Goal: Task Accomplishment & Management: Use online tool/utility

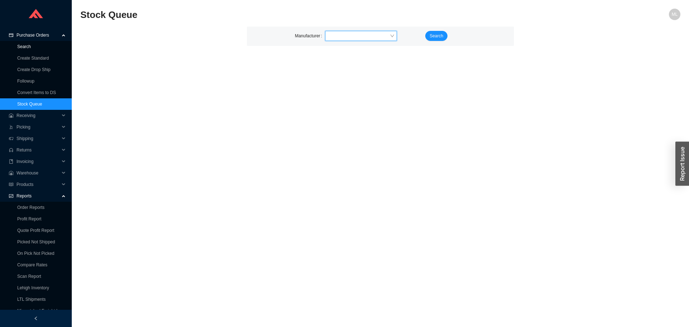
click at [29, 45] on link "Search" at bounding box center [24, 46] width 14 height 5
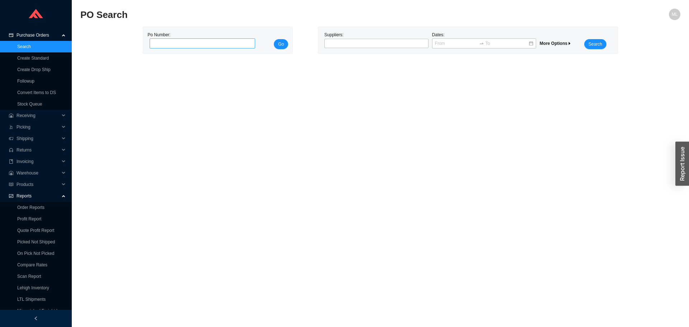
click at [185, 43] on input "tel" at bounding box center [203, 43] width 106 height 10
click at [336, 45] on div at bounding box center [373, 43] width 95 height 7
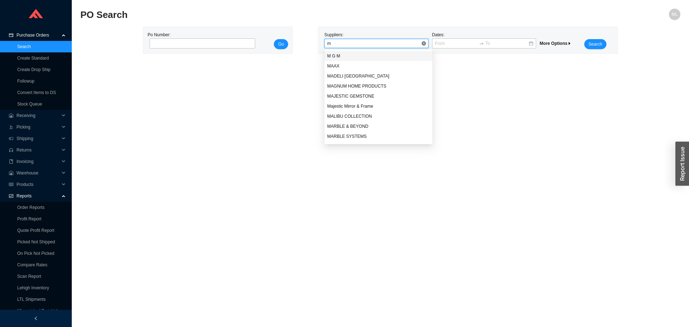
type input "mr"
click at [344, 55] on div "MR [PERSON_NAME]" at bounding box center [378, 56] width 103 height 6
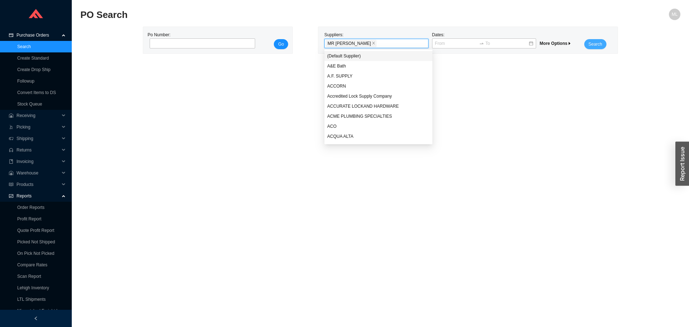
click at [597, 42] on span "Search" at bounding box center [596, 44] width 14 height 7
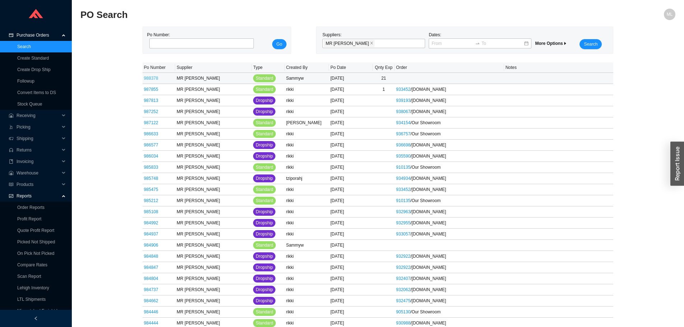
click at [153, 78] on link "988378" at bounding box center [151, 78] width 14 height 5
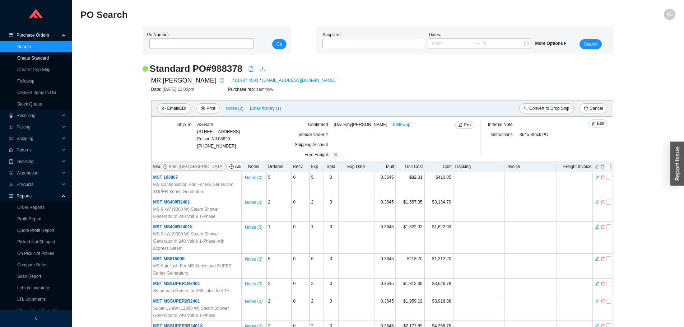
click at [37, 57] on link "Create Standard" at bounding box center [33, 58] width 32 height 5
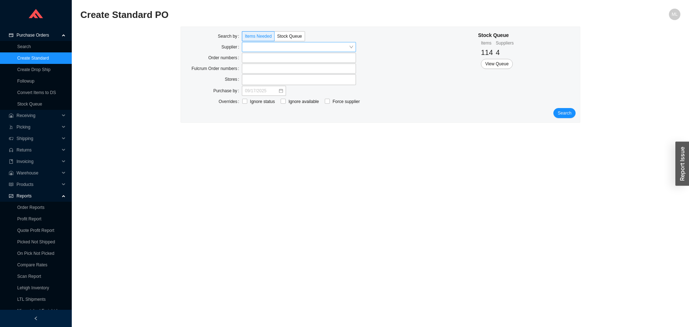
click at [264, 46] on input "search" at bounding box center [297, 46] width 104 height 9
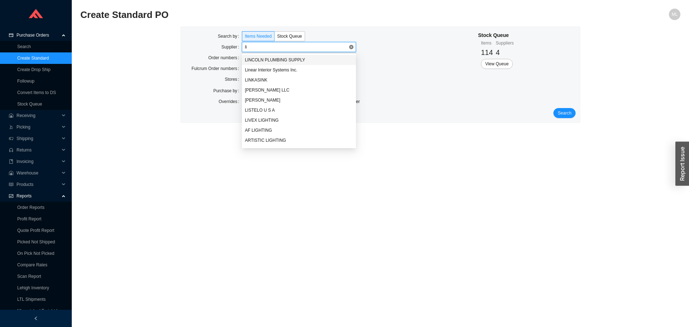
type input "l"
type input "gro"
click at [269, 57] on div "GROHE AMERICA INC." at bounding box center [299, 60] width 108 height 6
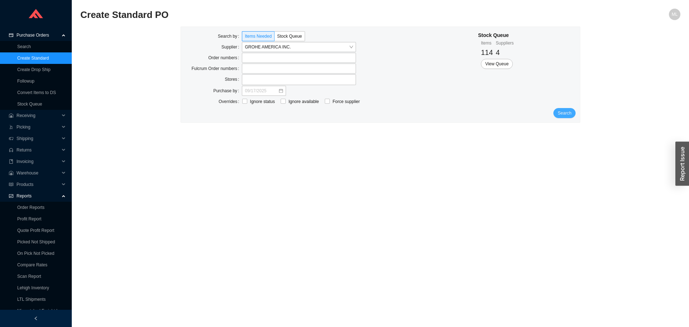
click at [564, 112] on span "Search" at bounding box center [565, 112] width 14 height 7
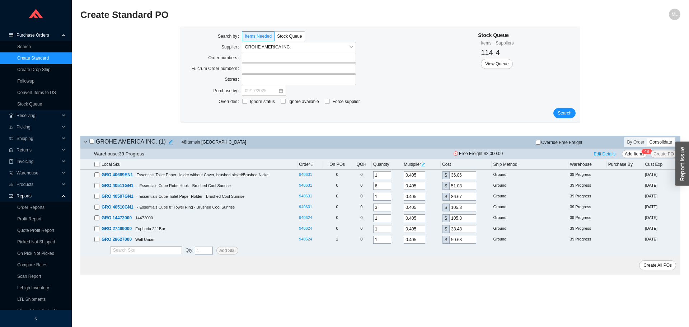
click at [97, 164] on input "checkbox" at bounding box center [96, 164] width 5 height 5
checkbox input "true"
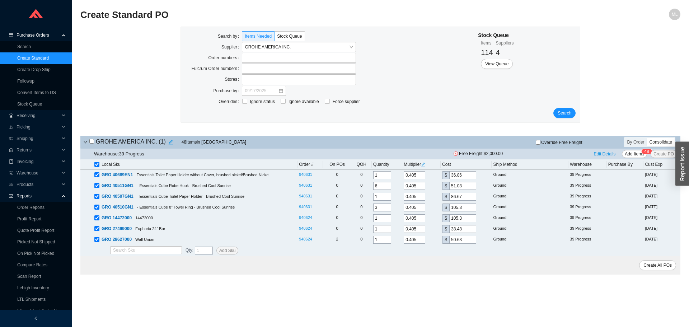
checkbox input "true"
click at [632, 153] on span "Add Items" at bounding box center [634, 153] width 19 height 7
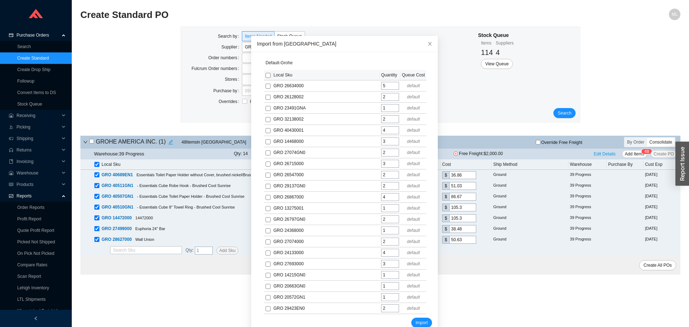
click at [266, 75] on input "checkbox" at bounding box center [268, 75] width 5 height 5
checkbox input "true"
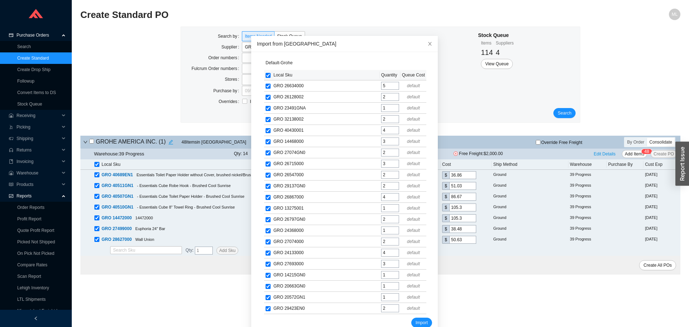
checkbox input "true"
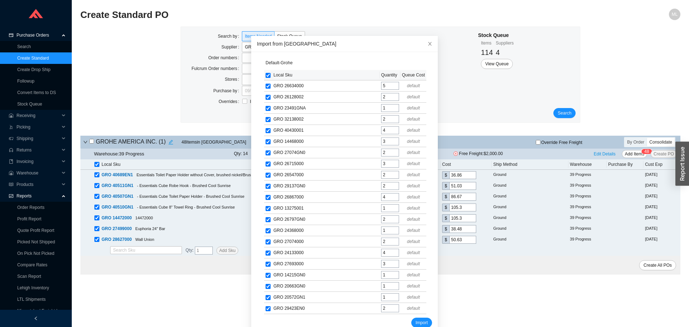
checkbox input "true"
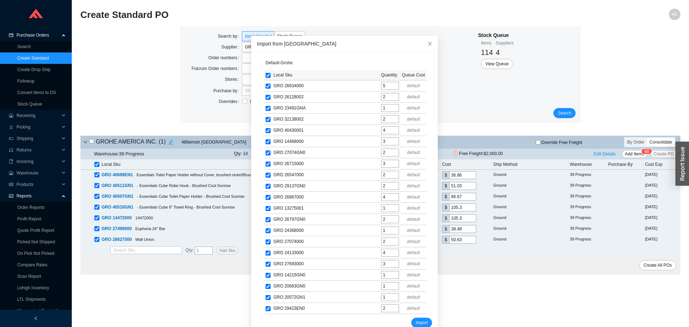
checkbox input "true"
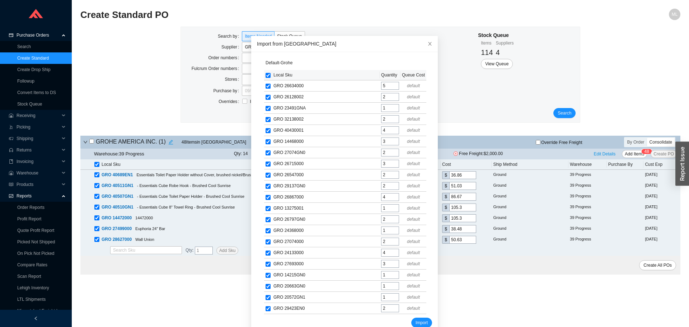
checkbox input "true"
click at [417, 322] on span "Import" at bounding box center [422, 322] width 12 height 7
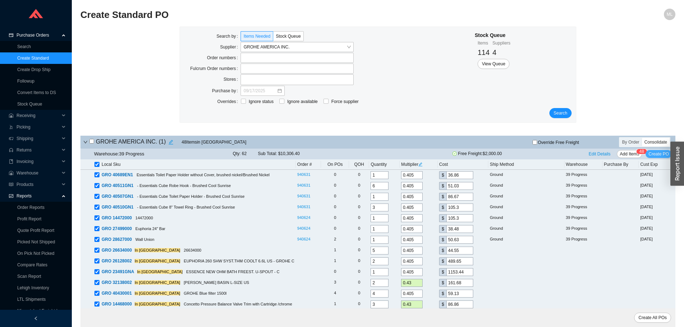
click at [660, 153] on span "Create PO" at bounding box center [658, 153] width 20 height 7
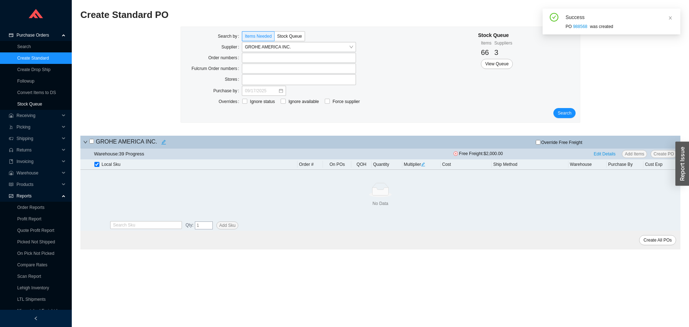
click at [34, 102] on link "Stock Queue" at bounding box center [29, 104] width 25 height 5
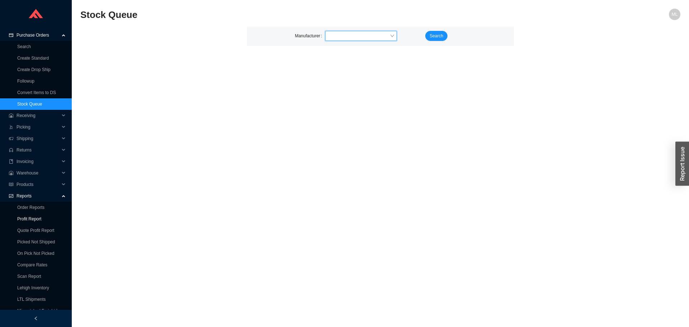
click at [29, 216] on link "Profit Report" at bounding box center [29, 218] width 24 height 5
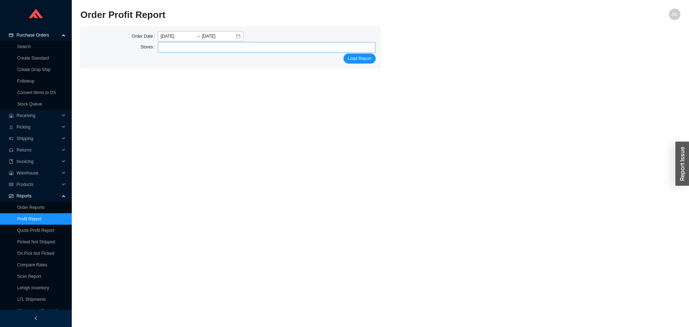
click at [174, 49] on div at bounding box center [263, 47] width 209 height 10
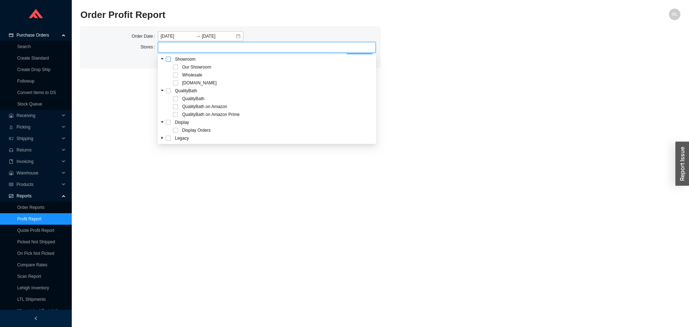
click at [168, 59] on span at bounding box center [168, 59] width 5 height 5
click at [457, 89] on main "Order Profit Report ML Order Date [DATE] [DATE] Stores Our Showroom Wholesale […" at bounding box center [380, 168] width 600 height 318
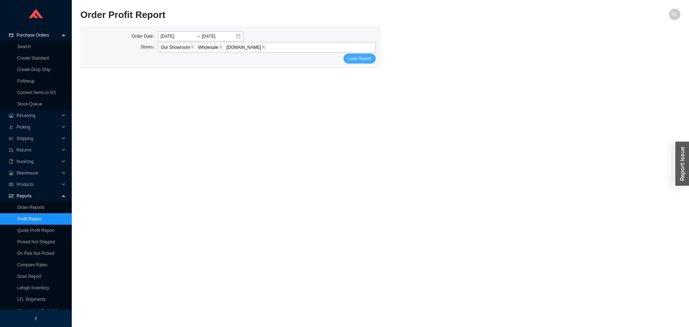
click at [363, 59] on span "Load Report" at bounding box center [360, 58] width 24 height 7
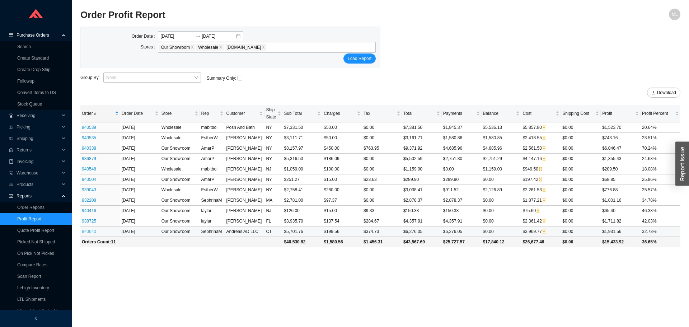
click at [88, 232] on link "940640" at bounding box center [89, 231] width 14 height 5
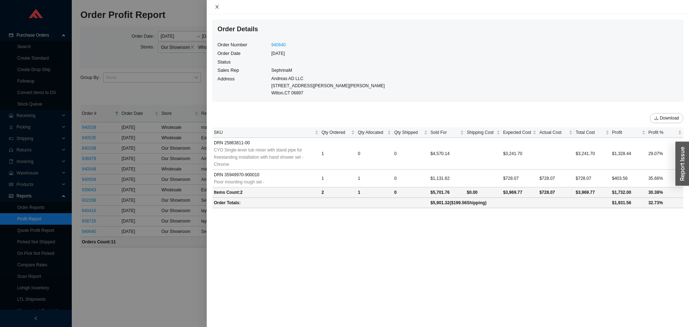
click at [219, 5] on icon "close" at bounding box center [217, 6] width 5 height 5
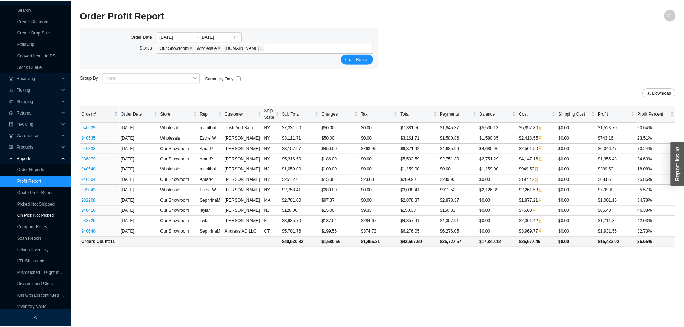
scroll to position [52, 0]
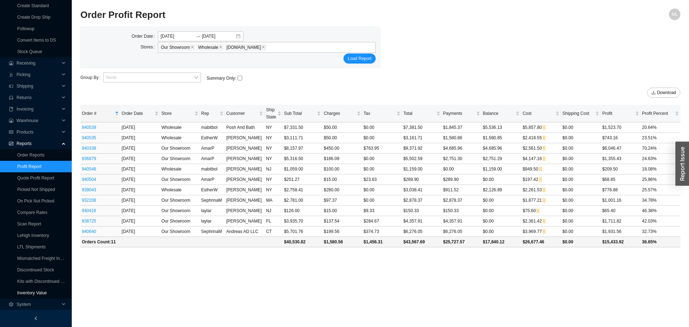
click at [36, 293] on link "Inventory Value" at bounding box center [32, 292] width 30 height 5
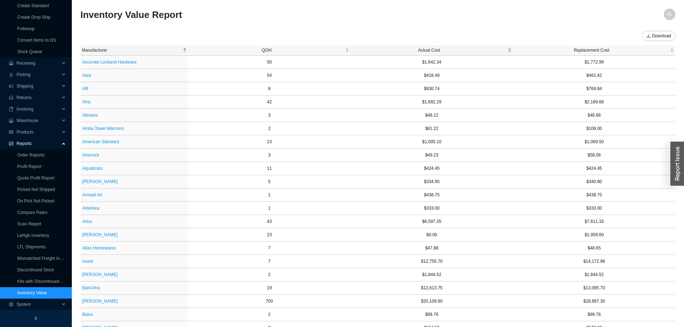
click at [434, 48] on span "Actual Cost" at bounding box center [429, 50] width 154 height 7
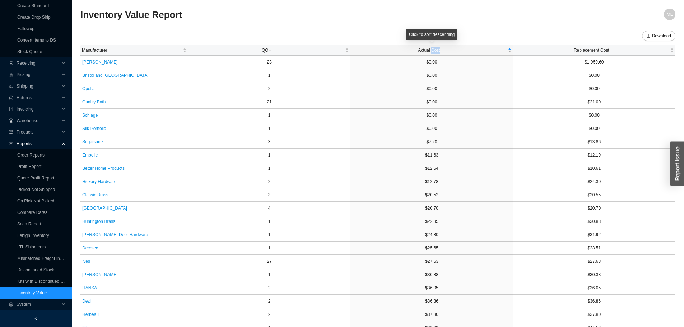
click at [434, 48] on span "Actual Cost" at bounding box center [429, 50] width 154 height 7
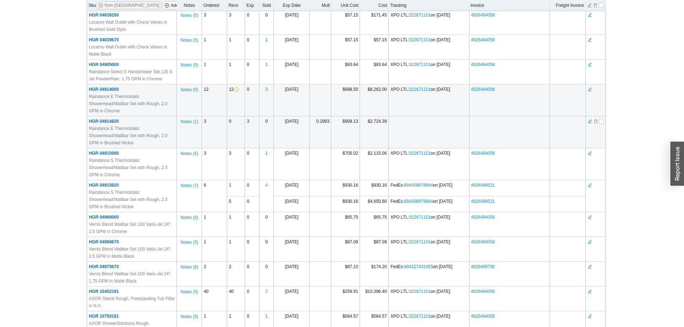
scroll to position [1077, 0]
